Goal: Information Seeking & Learning: Learn about a topic

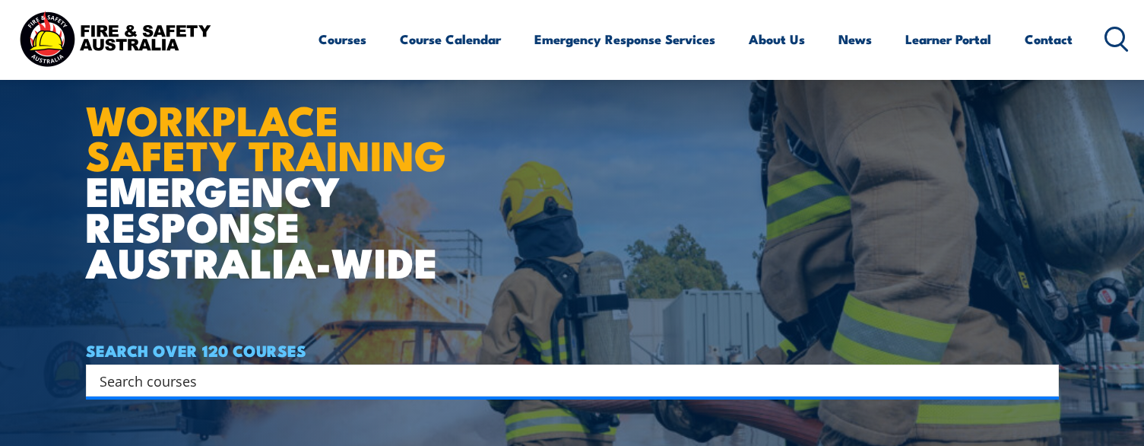
scroll to position [228, 0]
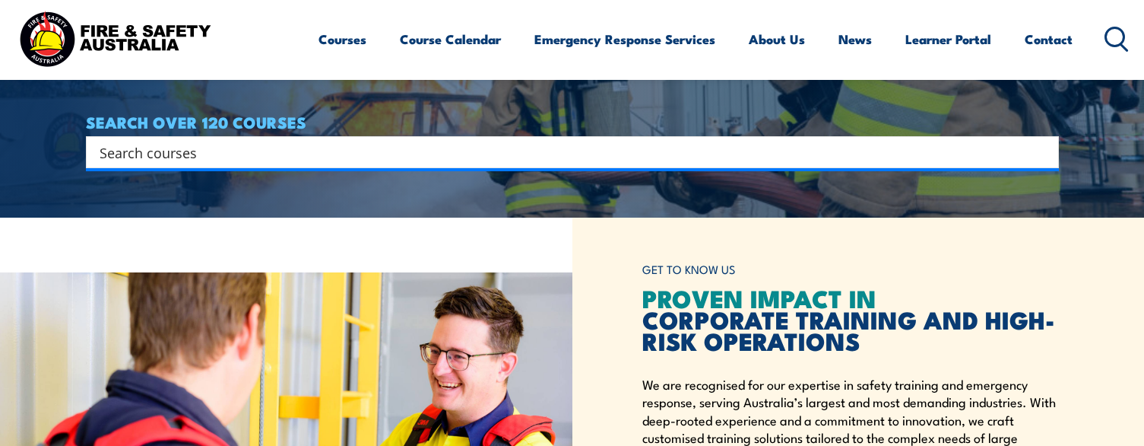
click at [201, 144] on input "Search input" at bounding box center [563, 152] width 926 height 23
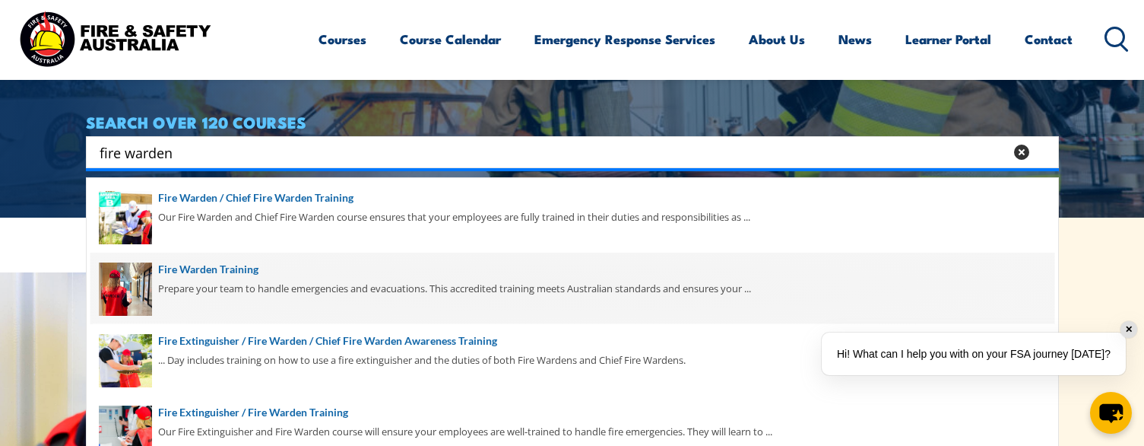
type input "fire warden"
click at [238, 265] on span at bounding box center [572, 287] width 964 height 71
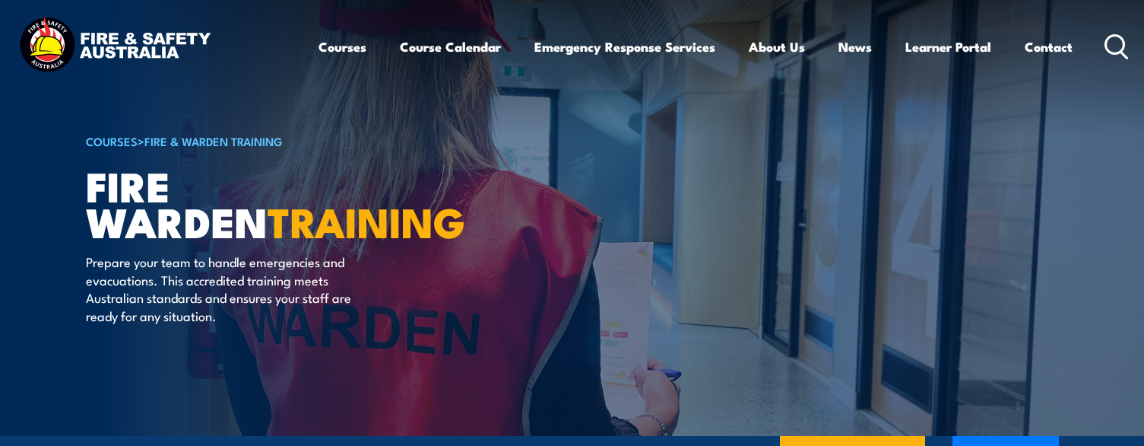
scroll to position [228, 0]
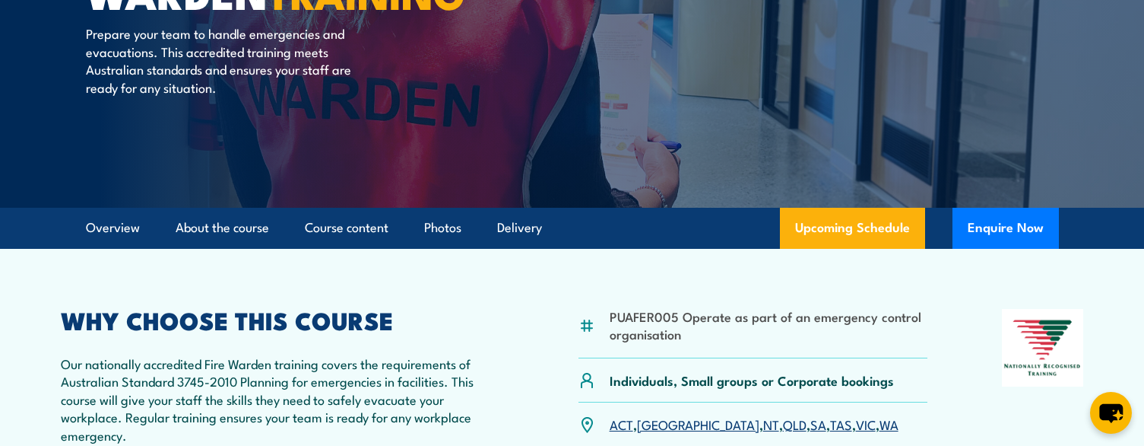
click at [811, 422] on link "SA" at bounding box center [819, 423] width 16 height 18
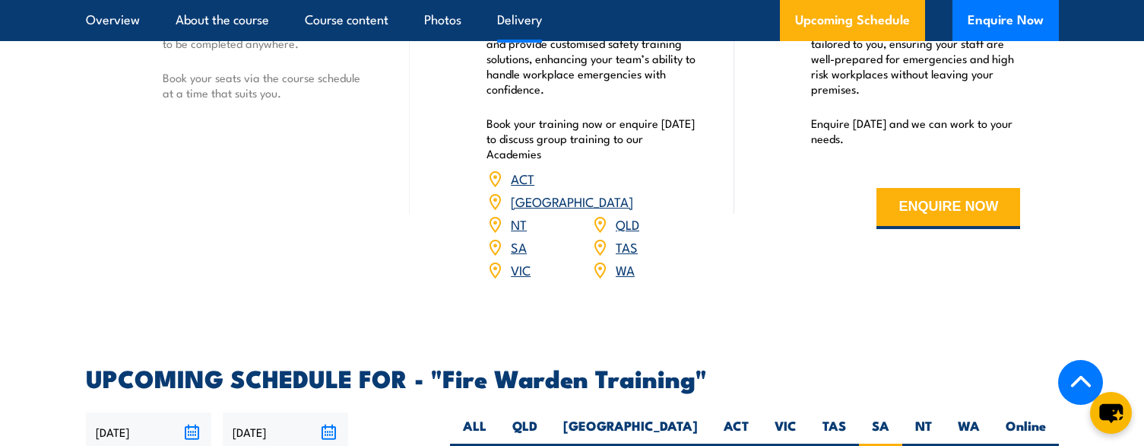
scroll to position [2515, 0]
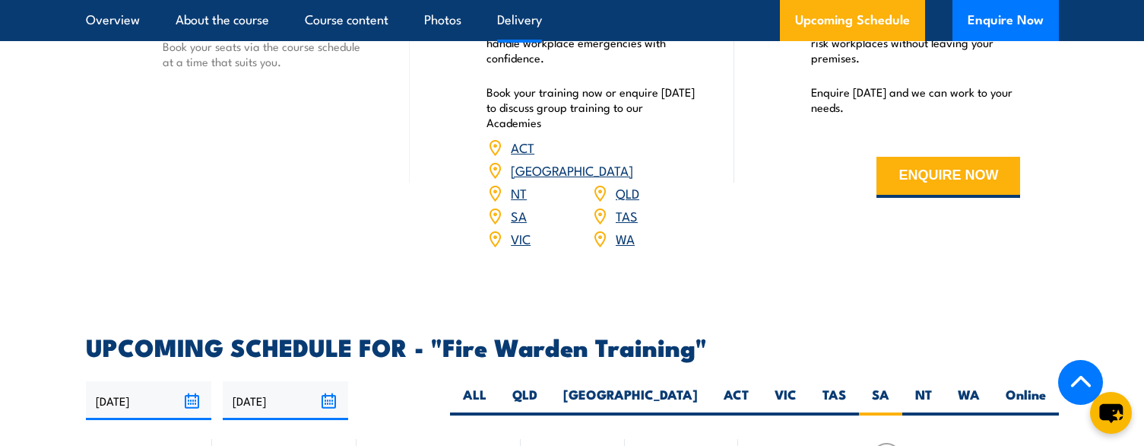
click at [516, 206] on link "SA" at bounding box center [519, 215] width 16 height 18
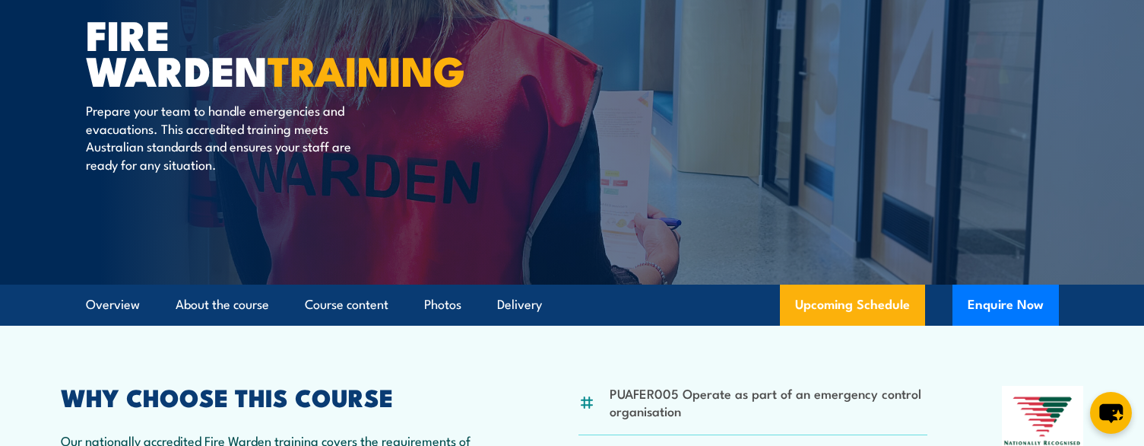
scroll to position [152, 0]
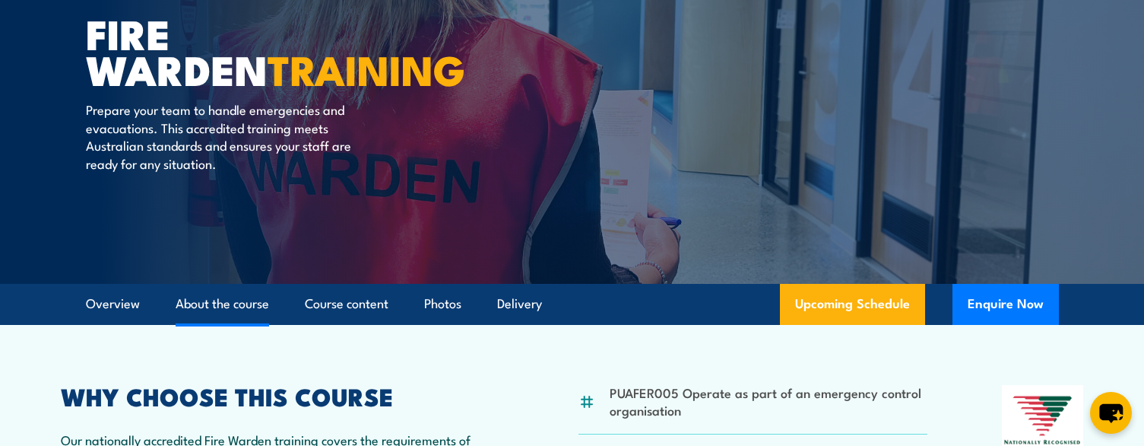
click at [209, 296] on link "About the course" at bounding box center [223, 304] width 94 height 40
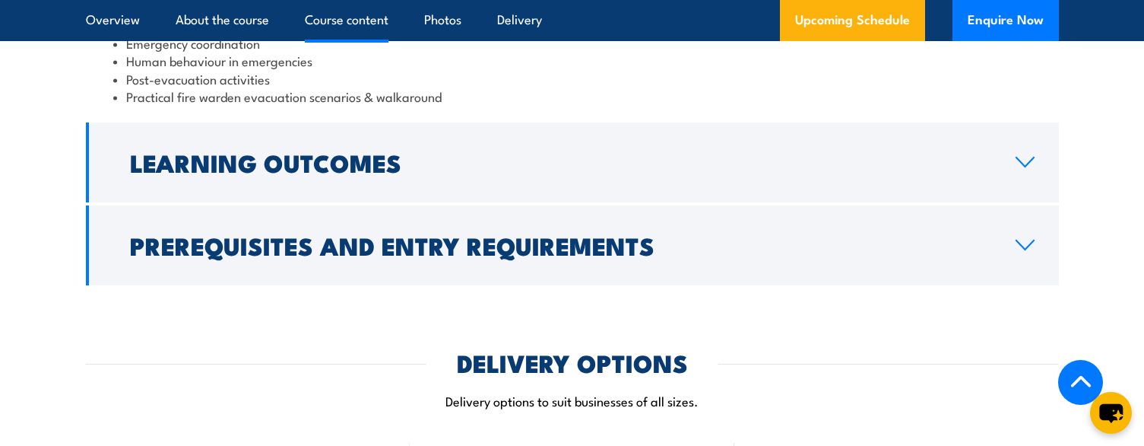
scroll to position [1892, 0]
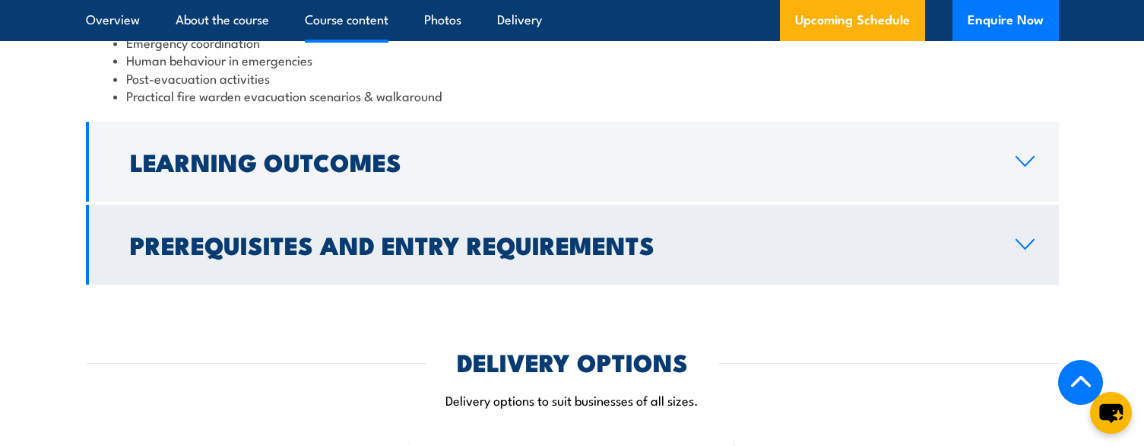
click at [1031, 248] on icon at bounding box center [1025, 244] width 21 height 12
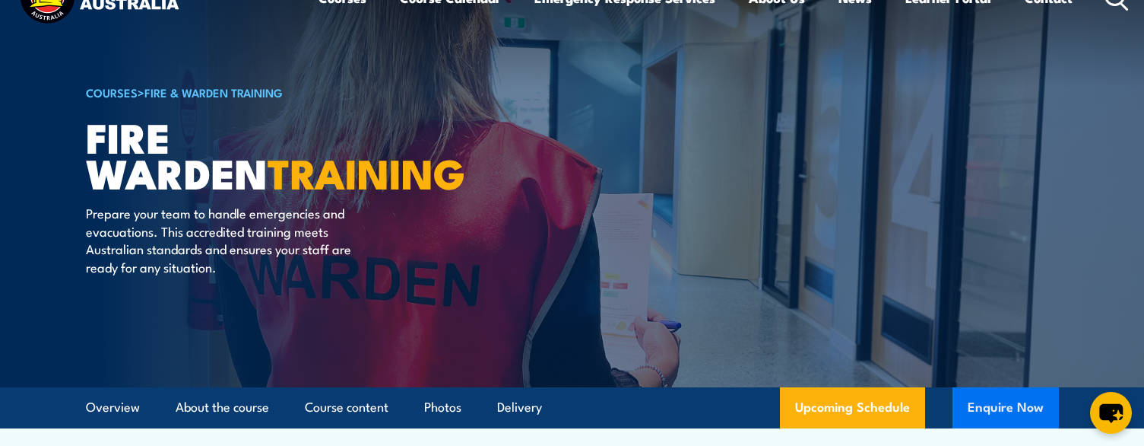
scroll to position [0, 0]
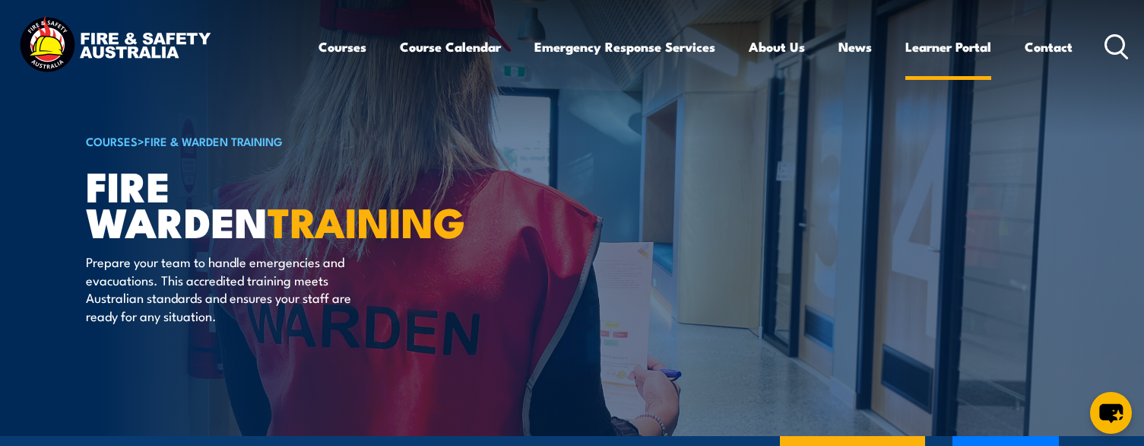
click at [969, 44] on link "Learner Portal" at bounding box center [949, 47] width 86 height 40
